Goal: Navigation & Orientation: Find specific page/section

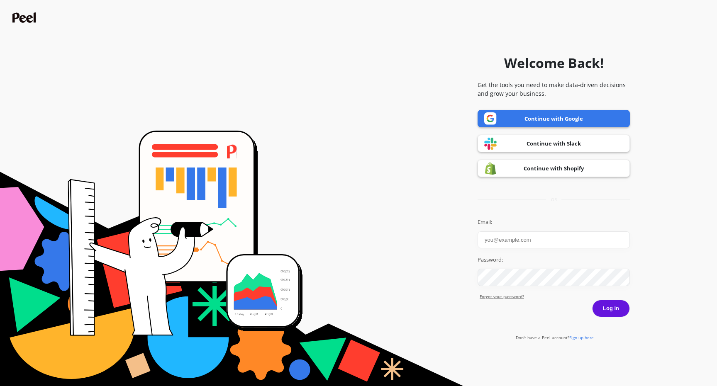
click at [556, 120] on link "Continue with Google" at bounding box center [553, 118] width 152 height 17
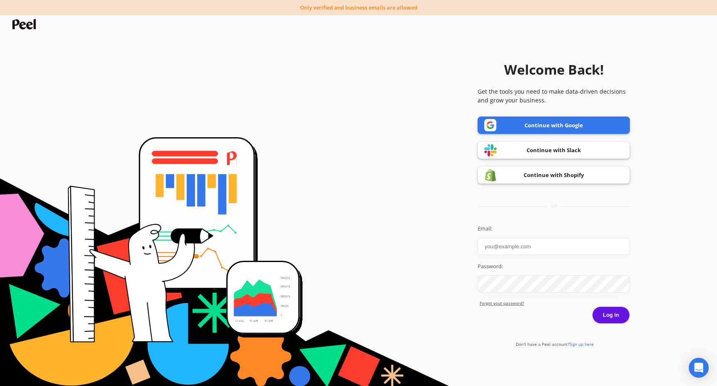
click at [573, 122] on link "Continue with Google" at bounding box center [553, 125] width 152 height 17
click at [523, 121] on link "Continue with Google" at bounding box center [553, 125] width 152 height 17
click at [551, 179] on link "Continue with Shopify" at bounding box center [553, 174] width 152 height 17
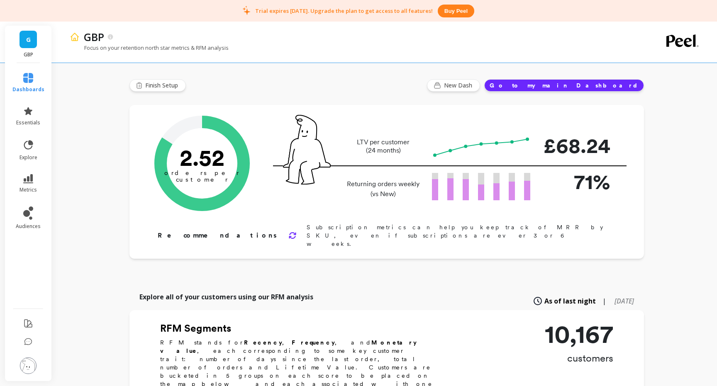
click at [31, 46] on link "G" at bounding box center [27, 39] width 17 height 17
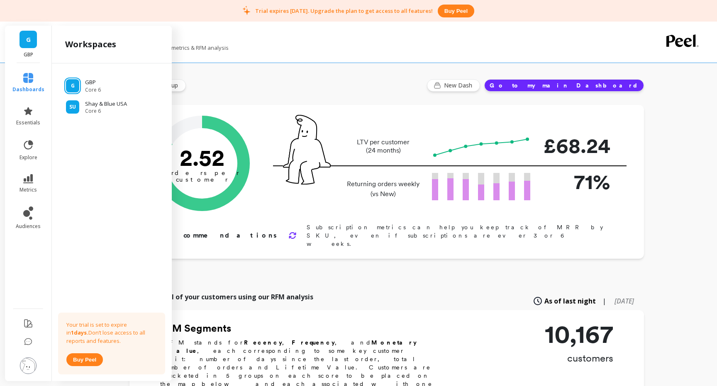
click at [31, 46] on link "G" at bounding box center [27, 39] width 17 height 17
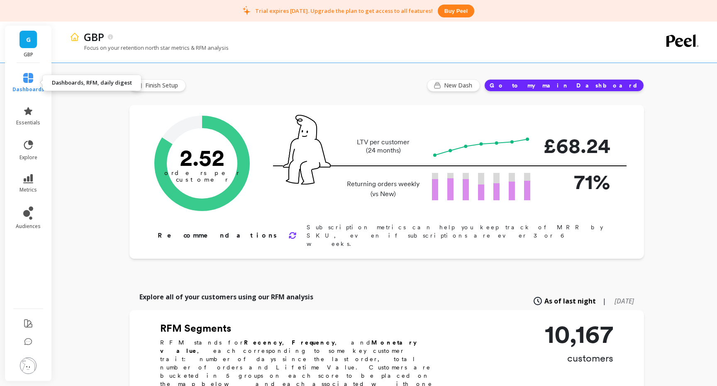
click at [32, 83] on link "dashboards" at bounding box center [28, 83] width 32 height 20
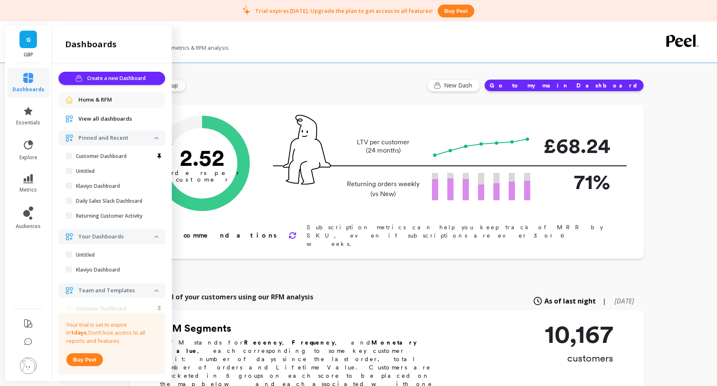
scroll to position [12, 0]
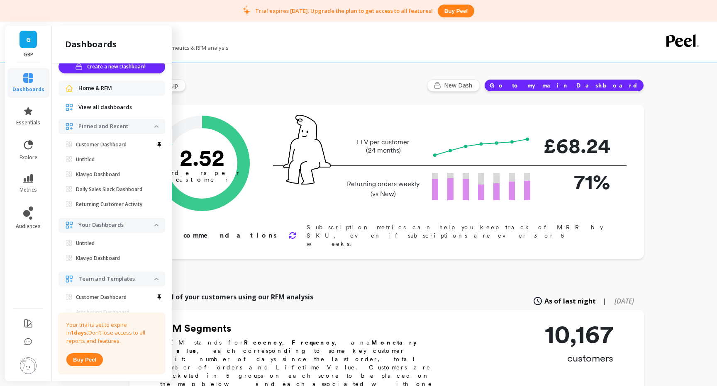
click at [92, 106] on span "View all dashboards" at bounding box center [105, 107] width 54 height 8
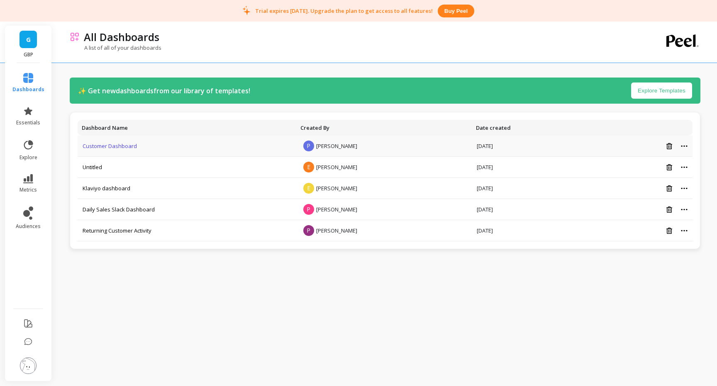
click at [110, 148] on link "Customer Dashboard" at bounding box center [110, 145] width 54 height 7
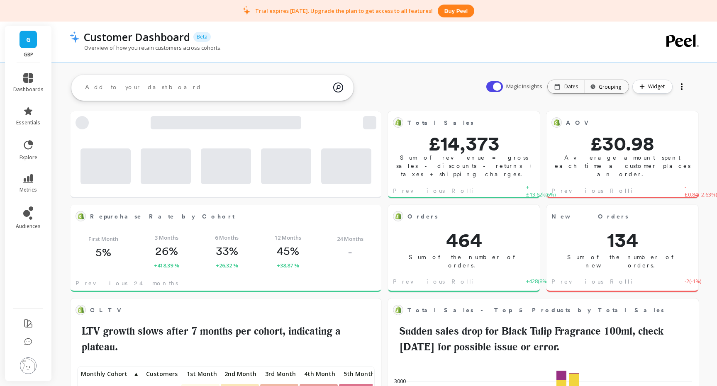
scroll to position [228, 293]
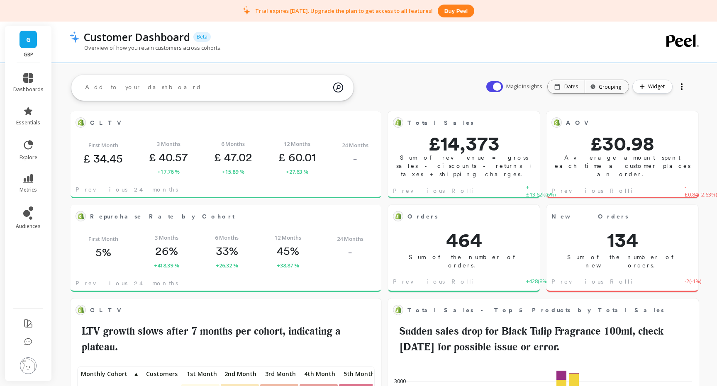
click at [30, 35] on span "G" at bounding box center [28, 40] width 5 height 10
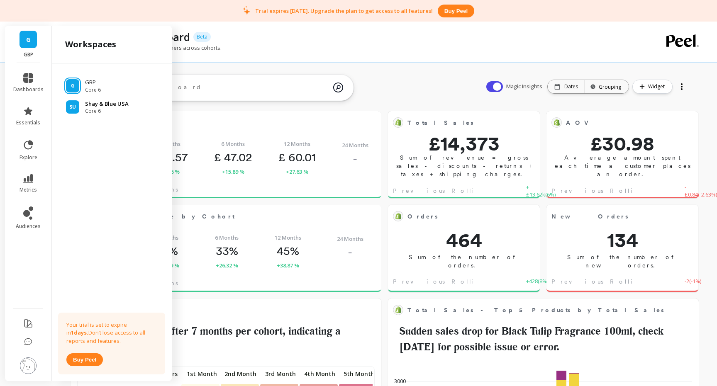
click at [100, 109] on span "Core 6" at bounding box center [107, 111] width 44 height 7
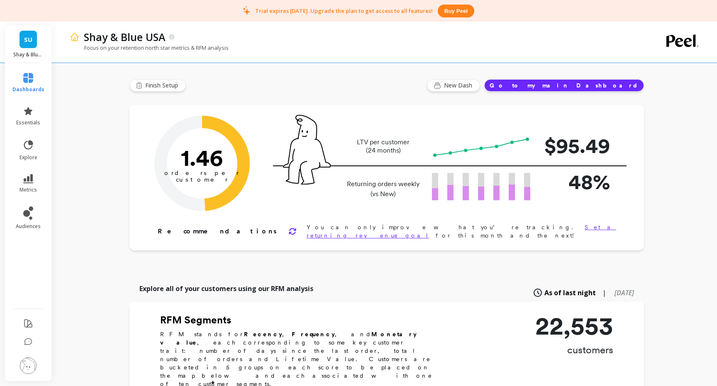
click at [27, 46] on link "SU" at bounding box center [27, 39] width 17 height 17
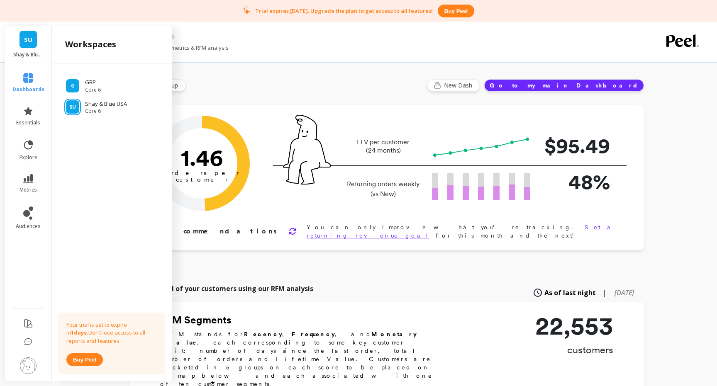
click at [27, 46] on link "SU" at bounding box center [27, 39] width 17 height 17
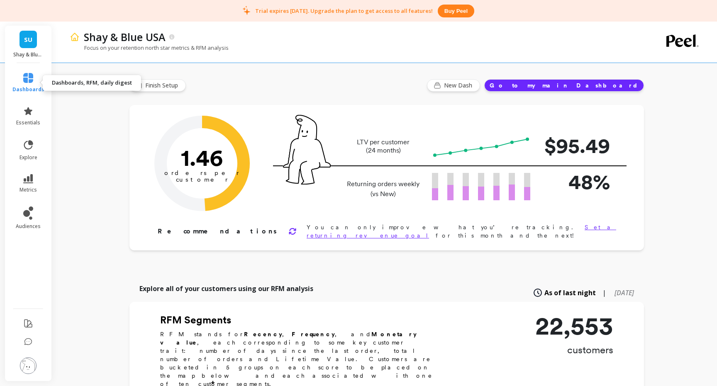
click at [33, 78] on icon at bounding box center [28, 78] width 10 height 10
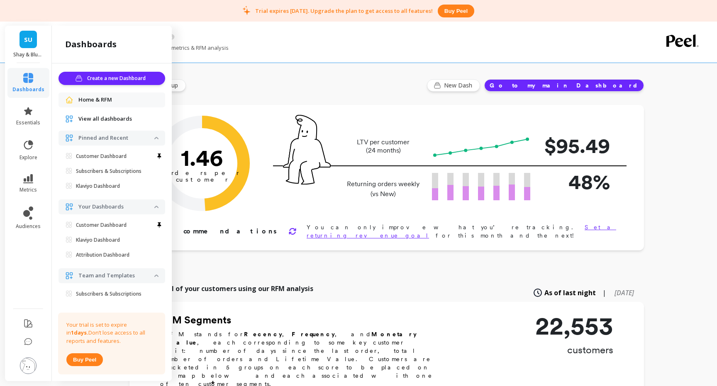
scroll to position [12, 0]
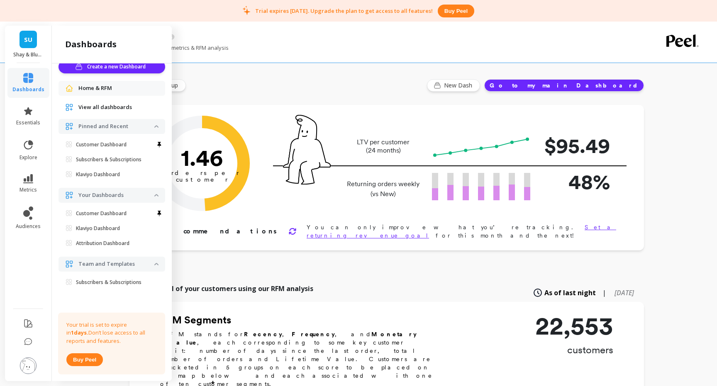
click at [98, 107] on span "View all dashboards" at bounding box center [105, 107] width 54 height 8
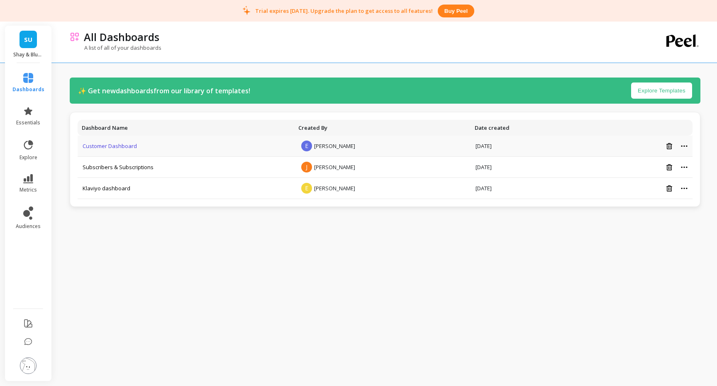
click at [112, 144] on link "Customer Dashboard" at bounding box center [110, 145] width 54 height 7
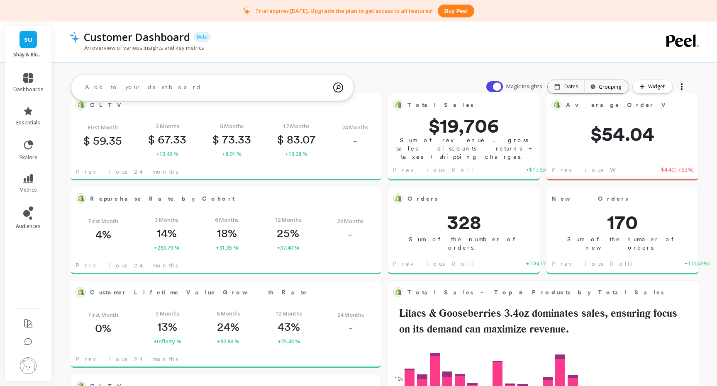
scroll to position [17, 0]
